Goal: Obtain resource: Obtain resource

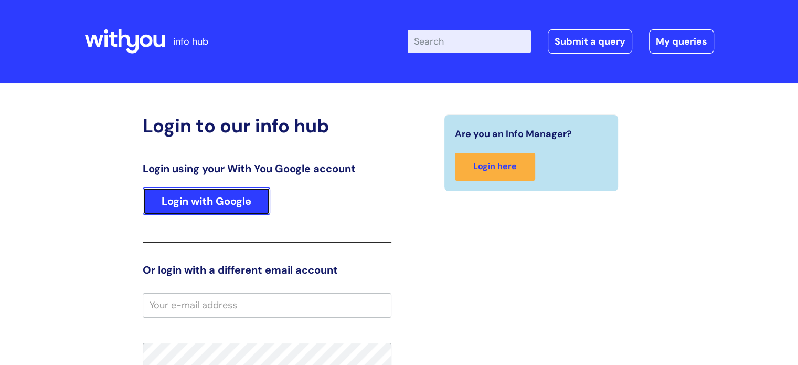
click at [232, 205] on link "Login with Google" at bounding box center [207, 200] width 128 height 27
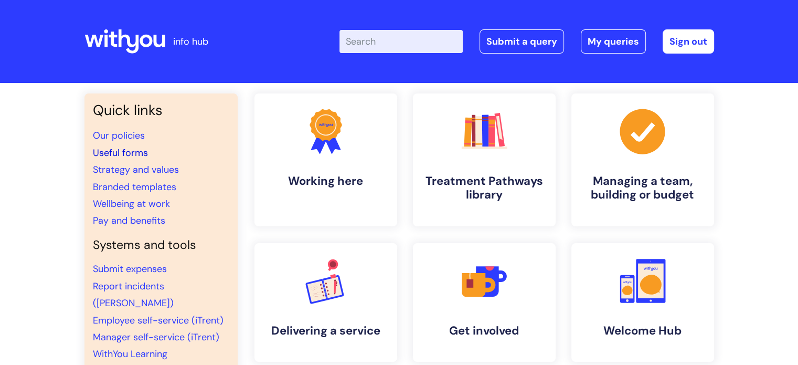
click at [140, 156] on link "Useful forms" at bounding box center [120, 152] width 55 height 13
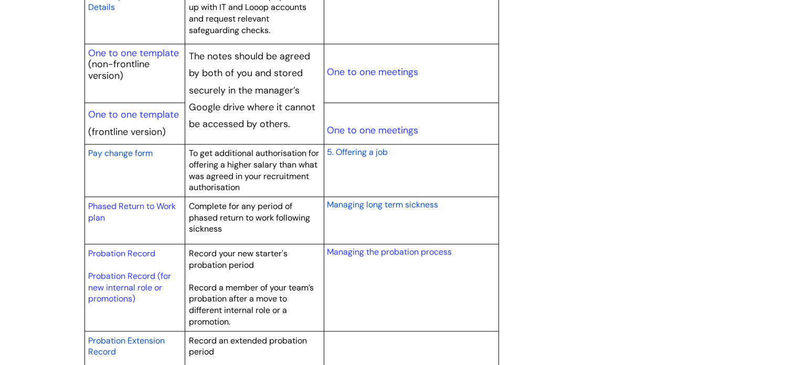
scroll to position [1302, 0]
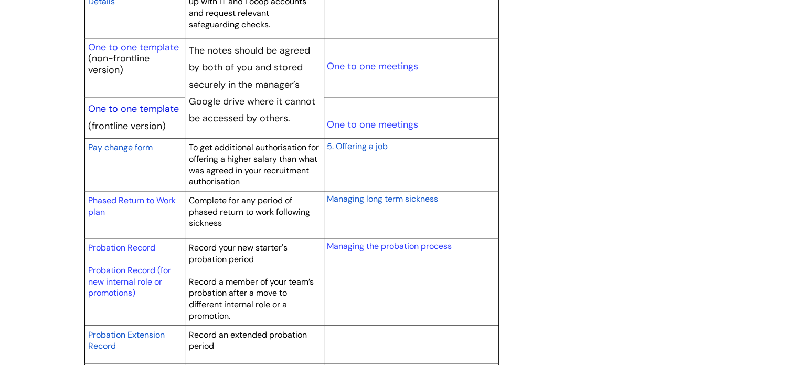
click at [153, 104] on link "One to one template" at bounding box center [133, 108] width 91 height 13
